Goal: Information Seeking & Learning: Learn about a topic

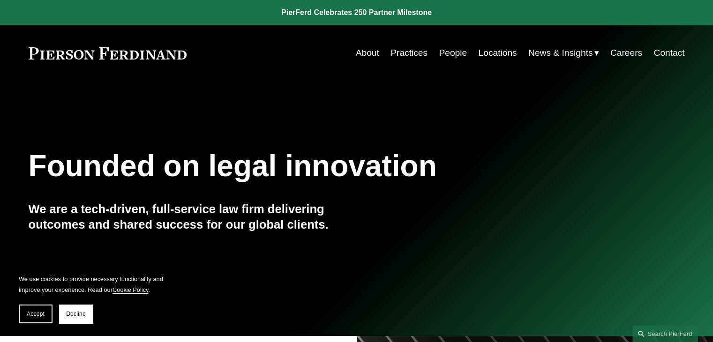
click at [629, 51] on link "Careers" at bounding box center [627, 53] width 32 height 18
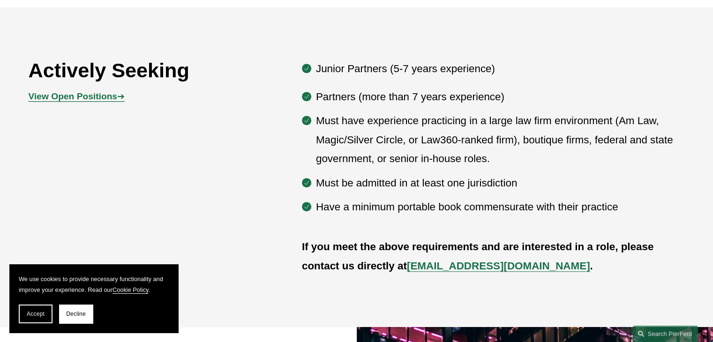
scroll to position [469, 0]
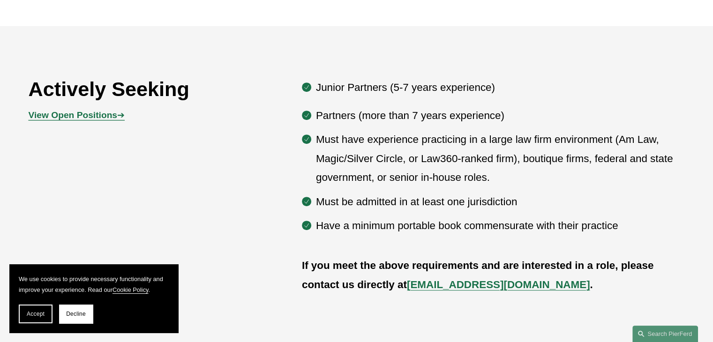
click at [440, 140] on p "Must have experience practicing in a large law firm environment (Am Law, Magic/…" at bounding box center [500, 158] width 369 height 57
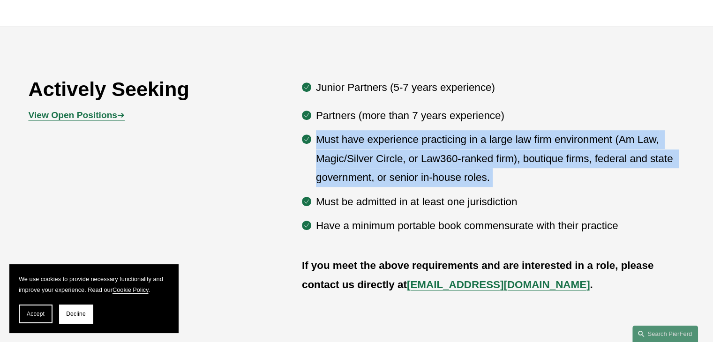
click at [440, 140] on p "Must have experience practicing in a large law firm environment (Am Law, Magic/…" at bounding box center [500, 158] width 369 height 57
click at [440, 147] on p "Must have experience practicing in a large law firm environment (Am Law, Magic/…" at bounding box center [500, 158] width 369 height 57
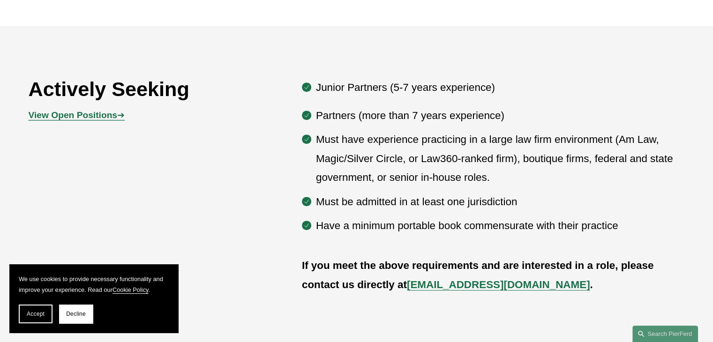
click at [449, 104] on div "Junior Partners (5-7 years experience) Partners (more than 7 years experience) …" at bounding box center [493, 156] width 383 height 157
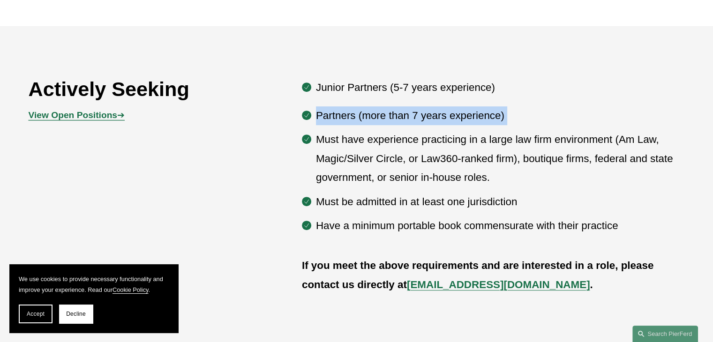
click at [449, 104] on div "Junior Partners (5-7 years experience) Partners (more than 7 years experience) …" at bounding box center [493, 156] width 383 height 157
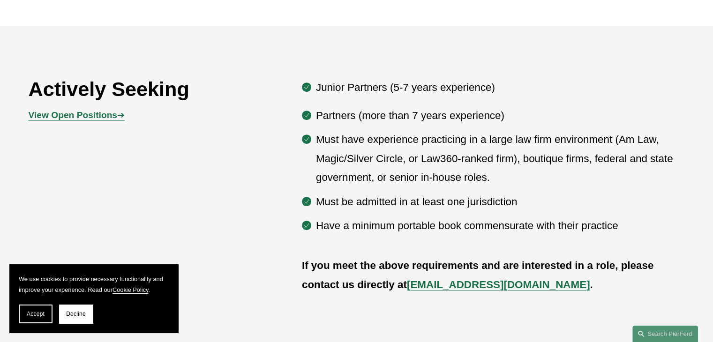
click at [447, 137] on p "Must have experience practicing in a large law firm environment (Am Law, Magic/…" at bounding box center [500, 158] width 369 height 57
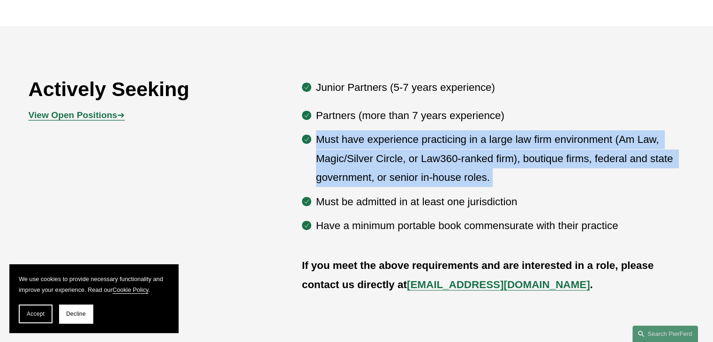
click at [447, 137] on p "Must have experience practicing in a large law firm environment (Am Law, Magic/…" at bounding box center [500, 158] width 369 height 57
click at [443, 144] on p "Must have experience practicing in a large law firm environment (Am Law, Magic/…" at bounding box center [500, 158] width 369 height 57
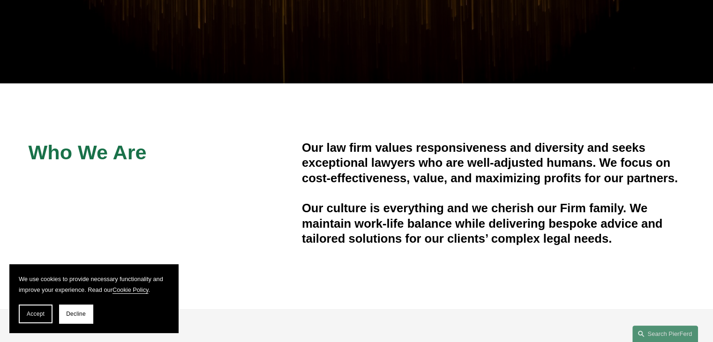
scroll to position [188, 0]
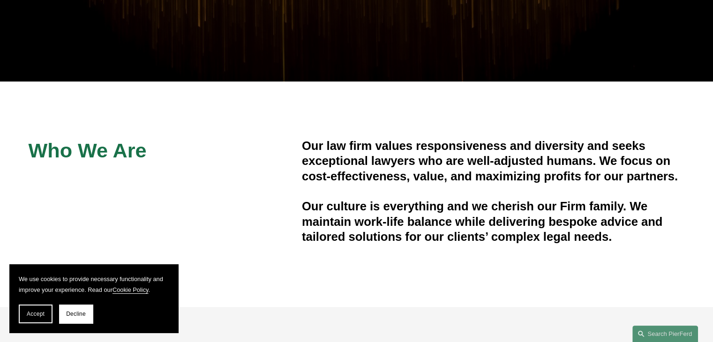
click at [428, 166] on h4 "Our law firm values responsiveness and diversity and seeks exceptional lawyers …" at bounding box center [493, 160] width 383 height 45
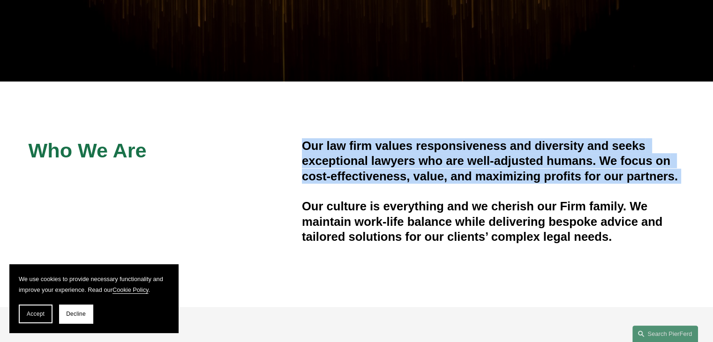
click at [428, 166] on h4 "Our law firm values responsiveness and diversity and seeks exceptional lawyers …" at bounding box center [493, 160] width 383 height 45
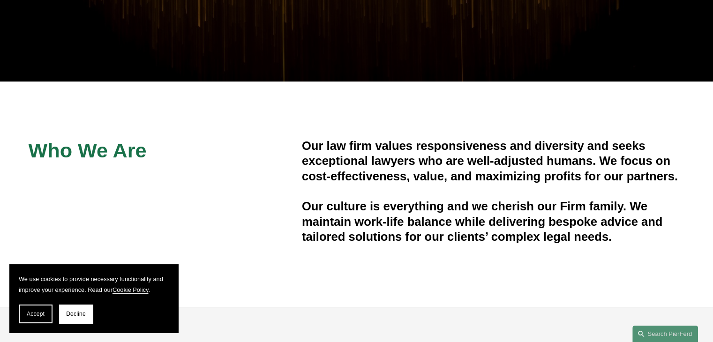
click at [428, 198] on div "Our law firm values responsiveness and diversity and seeks exceptional lawyers …" at bounding box center [493, 191] width 383 height 106
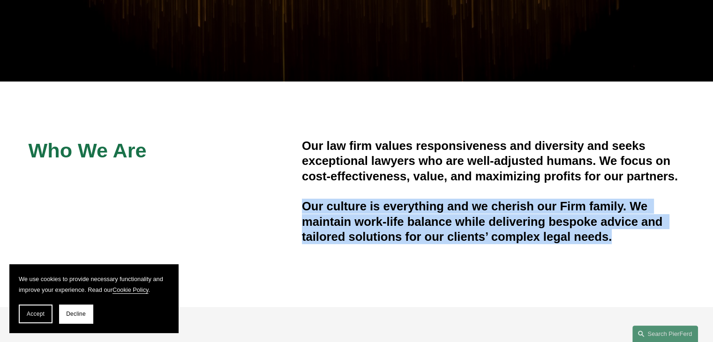
click at [428, 198] on div "Our law firm values responsiveness and diversity and seeks exceptional lawyers …" at bounding box center [493, 191] width 383 height 106
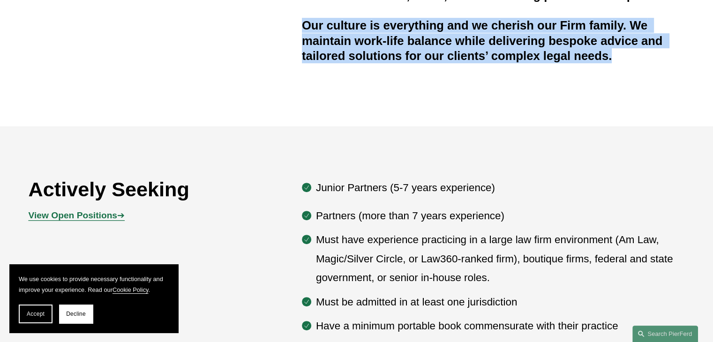
scroll to position [422, 0]
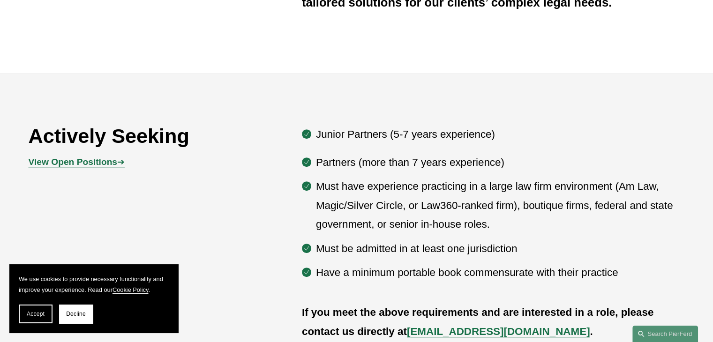
click at [431, 166] on p "Partners (more than 7 years experience)" at bounding box center [500, 162] width 369 height 19
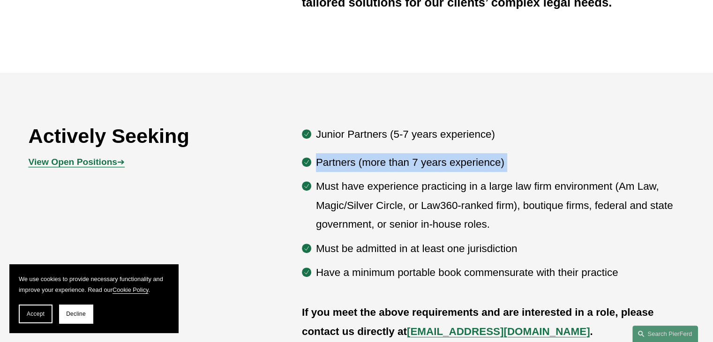
click at [431, 166] on p "Partners (more than 7 years experience)" at bounding box center [500, 162] width 369 height 19
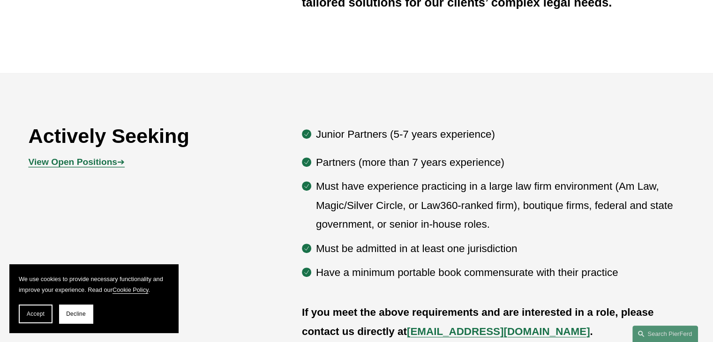
click at [406, 197] on p "Must have experience practicing in a large law firm environment (Am Law, Magic/…" at bounding box center [500, 205] width 369 height 57
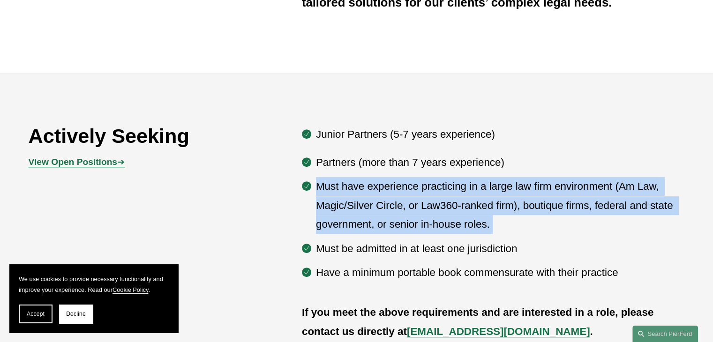
click at [406, 197] on p "Must have experience practicing in a large law firm environment (Am Law, Magic/…" at bounding box center [500, 205] width 369 height 57
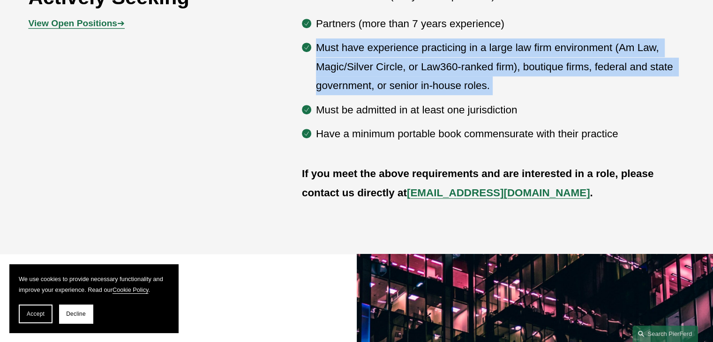
scroll to position [563, 0]
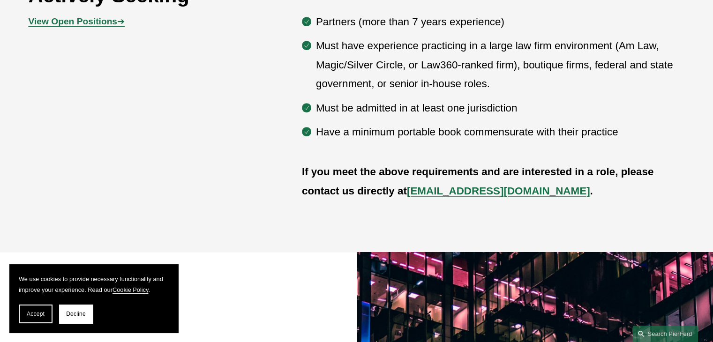
click at [504, 173] on strong "If you meet the above requirements and are interested in a role, please contact…" at bounding box center [479, 181] width 355 height 30
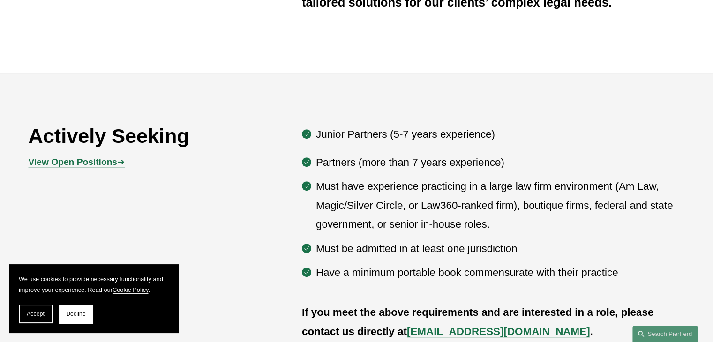
scroll to position [469, 0]
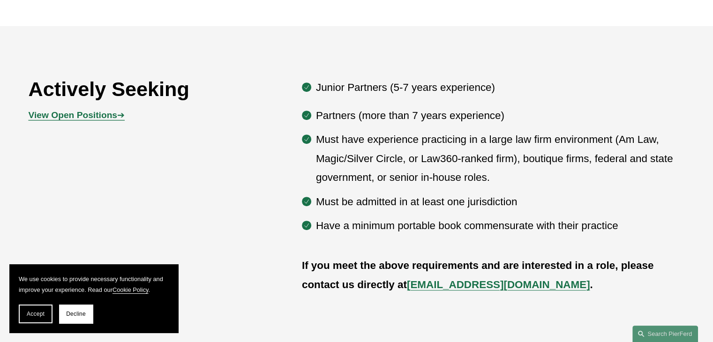
click at [114, 115] on strong "View Open Positions" at bounding box center [73, 115] width 89 height 10
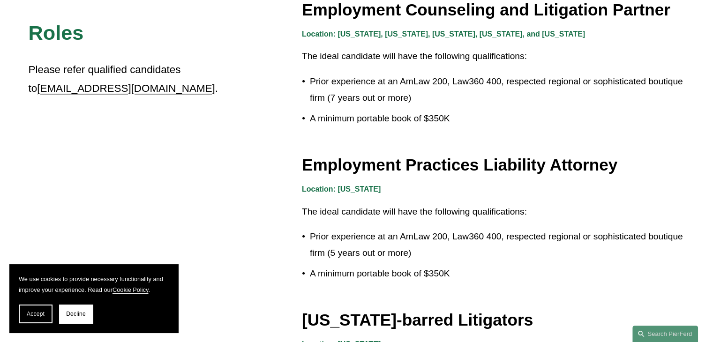
scroll to position [1360, 0]
